Goal: Task Accomplishment & Management: Use online tool/utility

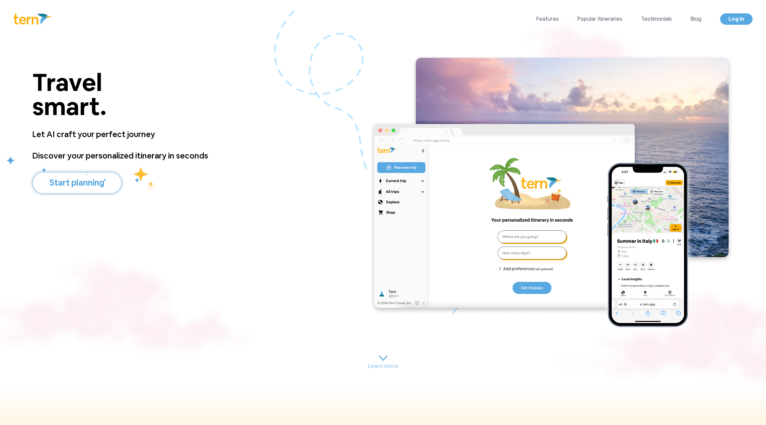
click at [105, 187] on button "Start planning" at bounding box center [77, 183] width 90 height 22
click at [726, 306] on img at bounding box center [551, 194] width 365 height 280
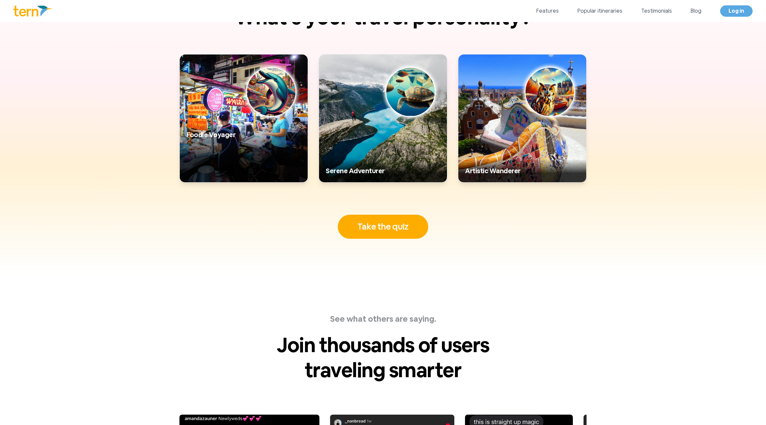
scroll to position [2137, 0]
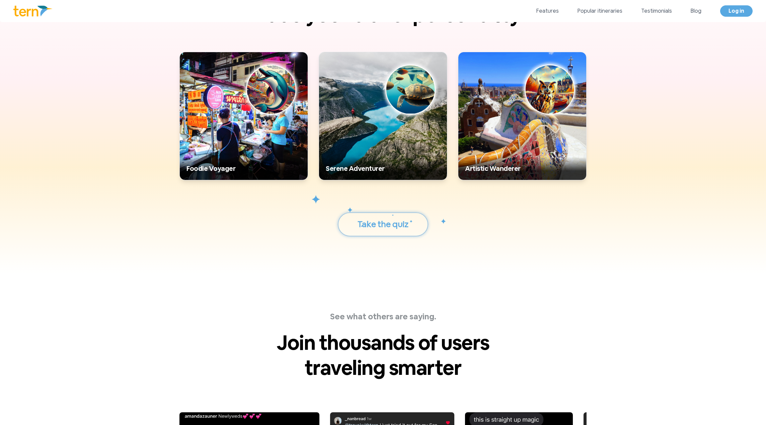
click at [367, 227] on button "Take the quiz" at bounding box center [383, 225] width 90 height 24
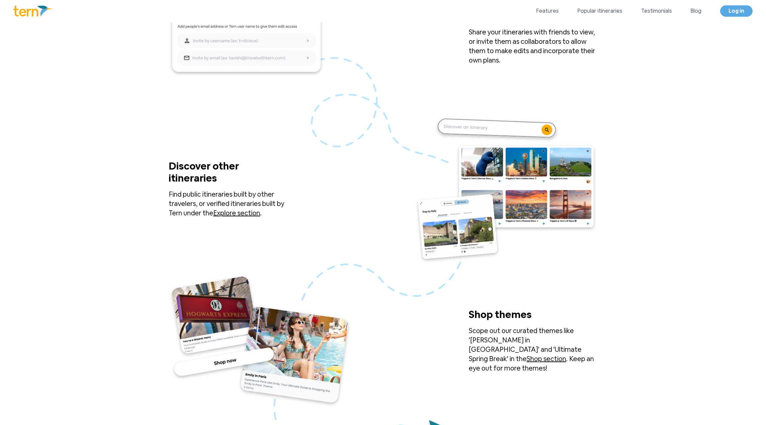
scroll to position [1233, 0]
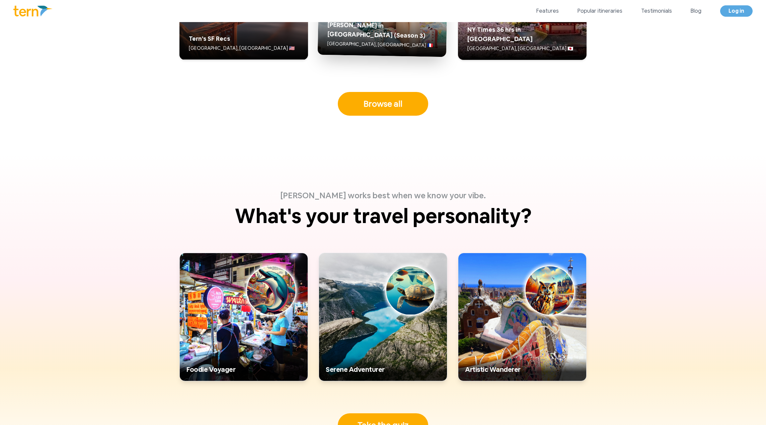
scroll to position [1936, 0]
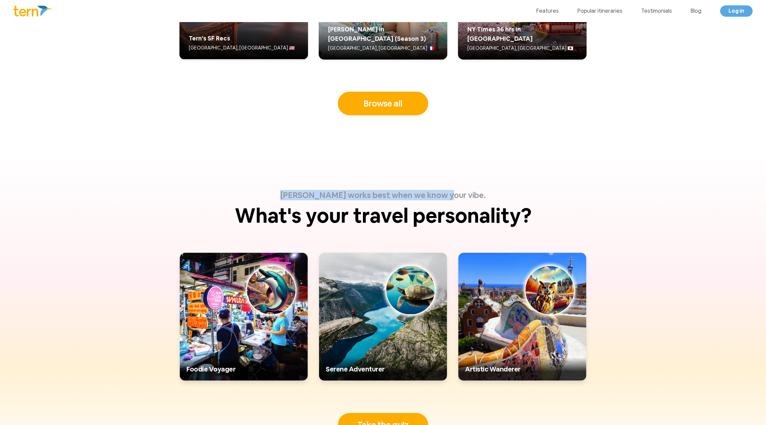
drag, startPoint x: 474, startPoint y: 196, endPoint x: 304, endPoint y: 194, distance: 170.0
click at [304, 194] on p "[PERSON_NAME] works best when we know your vibe." at bounding box center [382, 195] width 321 height 10
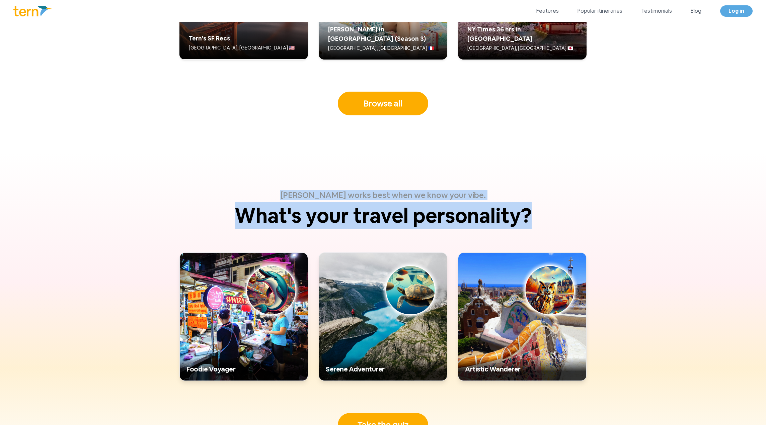
drag, startPoint x: 525, startPoint y: 221, endPoint x: 270, endPoint y: 193, distance: 257.2
click at [270, 193] on div "[PERSON_NAME] works best when we know your vibe. What's your travel personality…" at bounding box center [383, 207] width 343 height 35
copy div "[PERSON_NAME] works best when we know your vibe. What's your travel personality?"
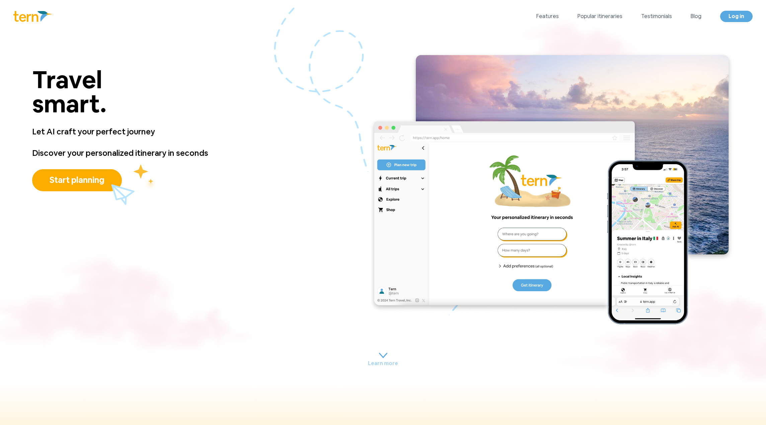
scroll to position [0, 0]
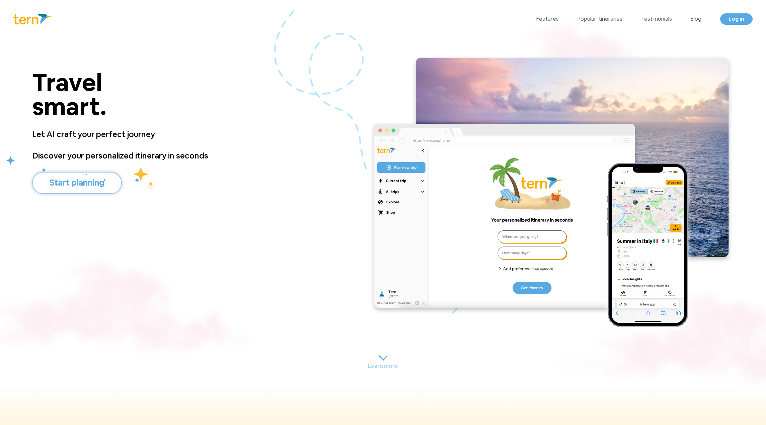
click at [102, 184] on button "Start planning" at bounding box center [77, 183] width 90 height 22
